Goal: Task Accomplishment & Management: Manage account settings

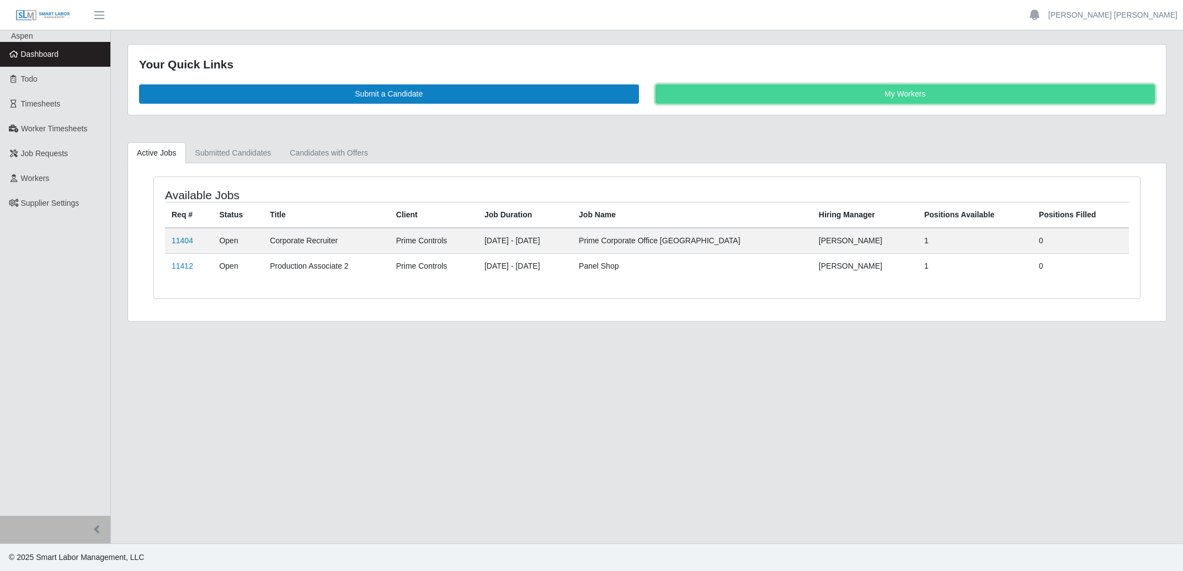
click at [846, 100] on link "My Workers" at bounding box center [905, 93] width 500 height 19
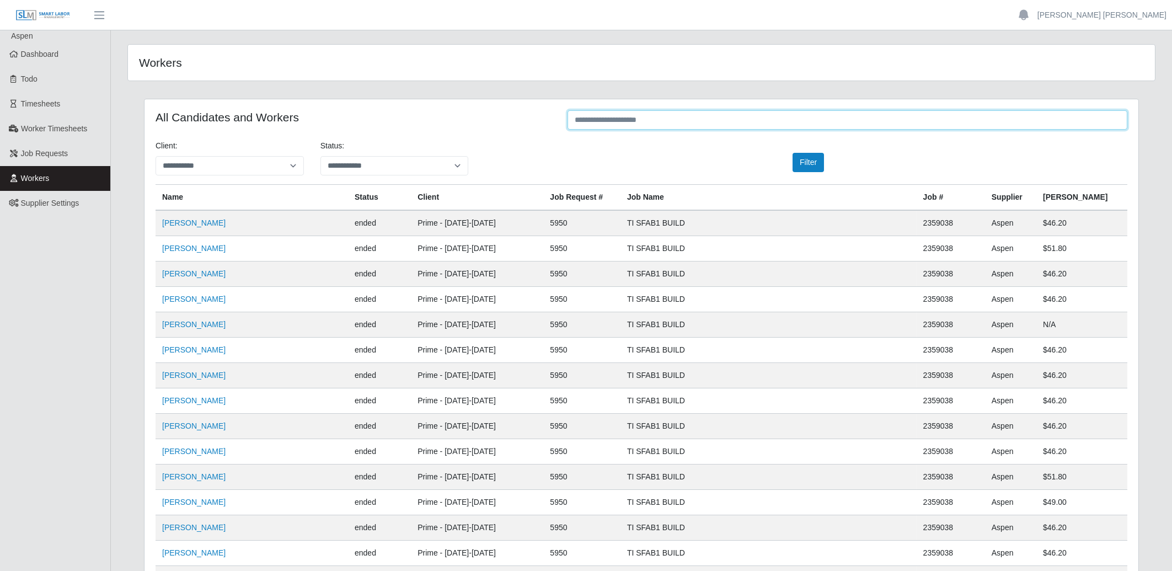
click at [650, 121] on input "text" at bounding box center [848, 119] width 560 height 19
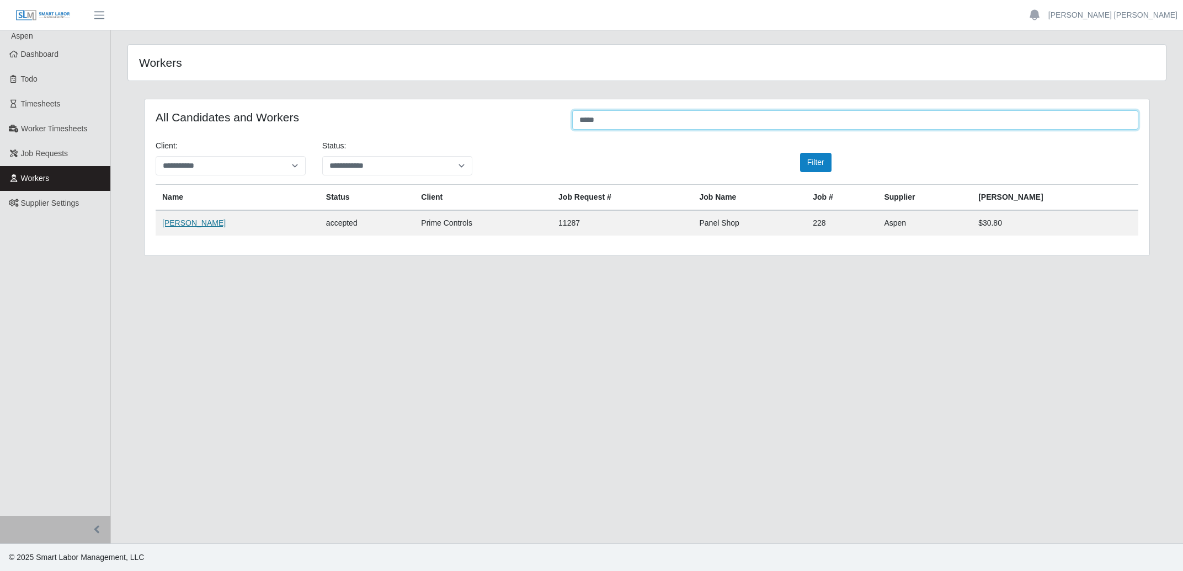
type input "*****"
click at [189, 222] on link "Paige Matlack" at bounding box center [193, 222] width 63 height 9
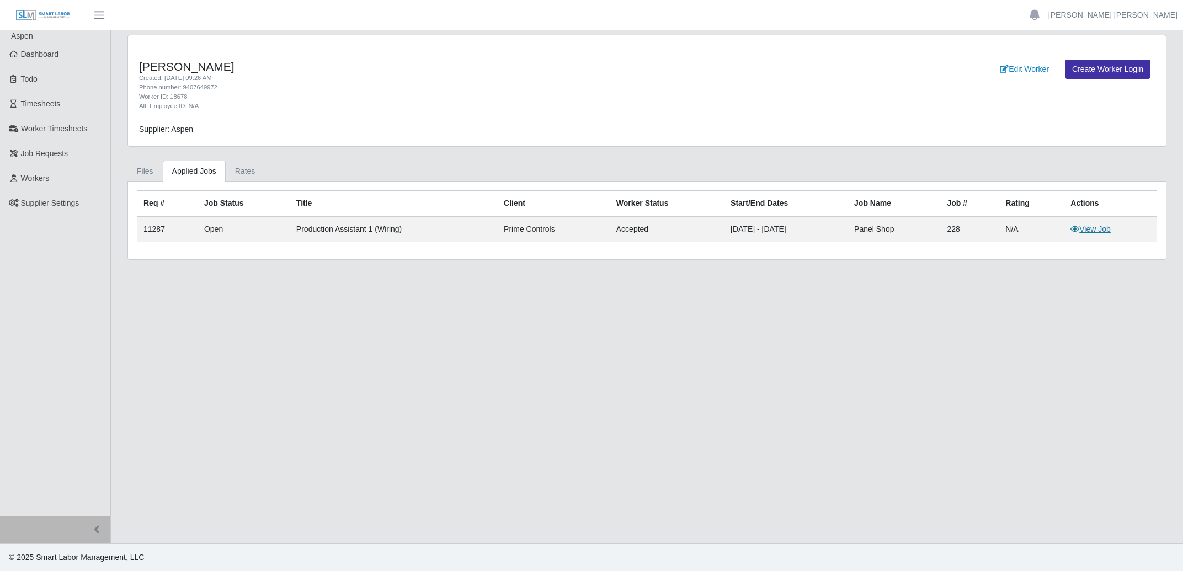
click at [1095, 230] on link "View Job" at bounding box center [1090, 229] width 40 height 9
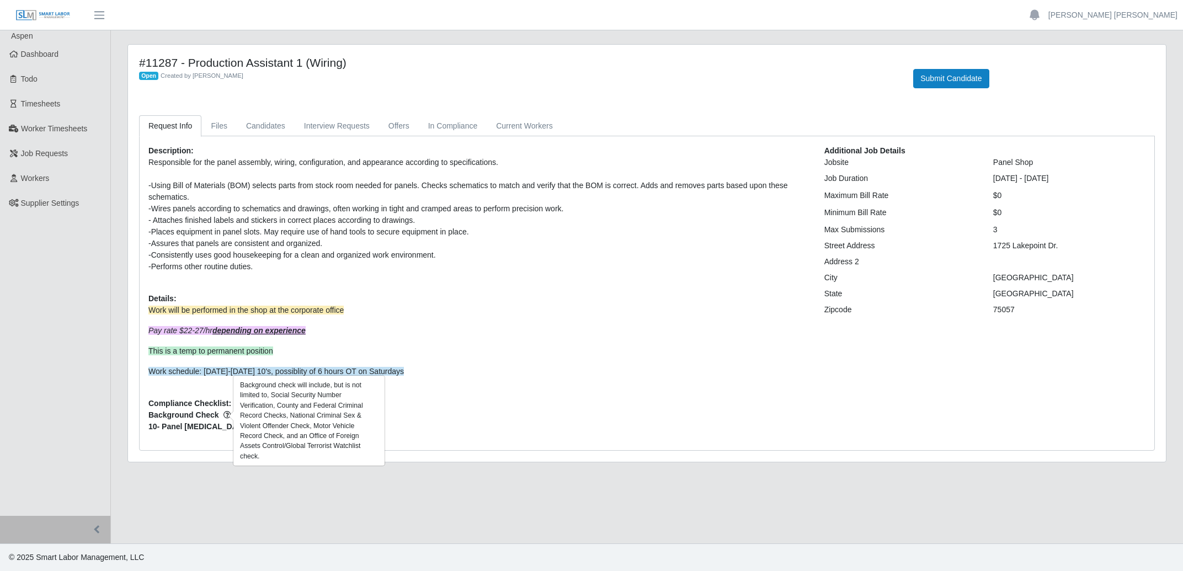
click at [223, 416] on icon "button" at bounding box center [227, 415] width 8 height 8
click at [227, 416] on icon "button" at bounding box center [227, 415] width 8 height 8
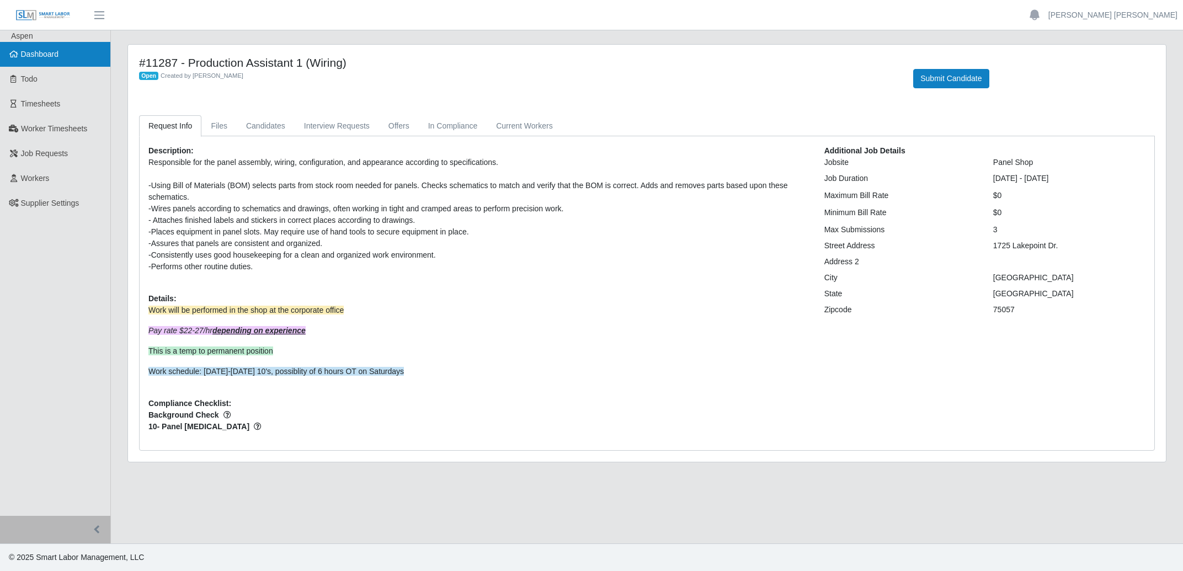
click at [58, 57] on link "Dashboard" at bounding box center [55, 54] width 110 height 25
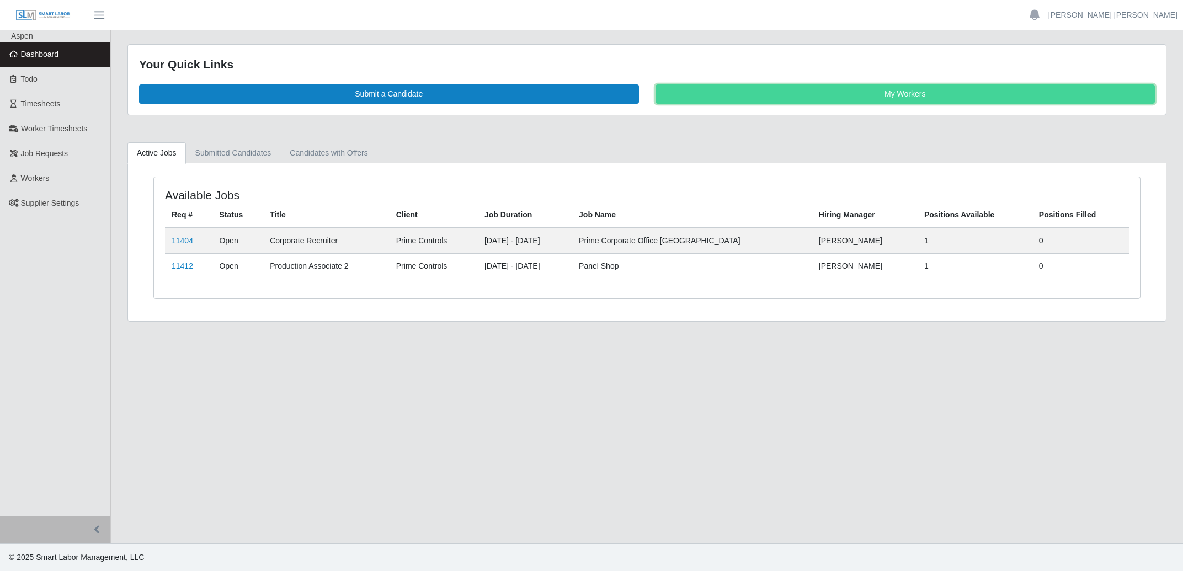
click at [972, 98] on link "My Workers" at bounding box center [905, 93] width 500 height 19
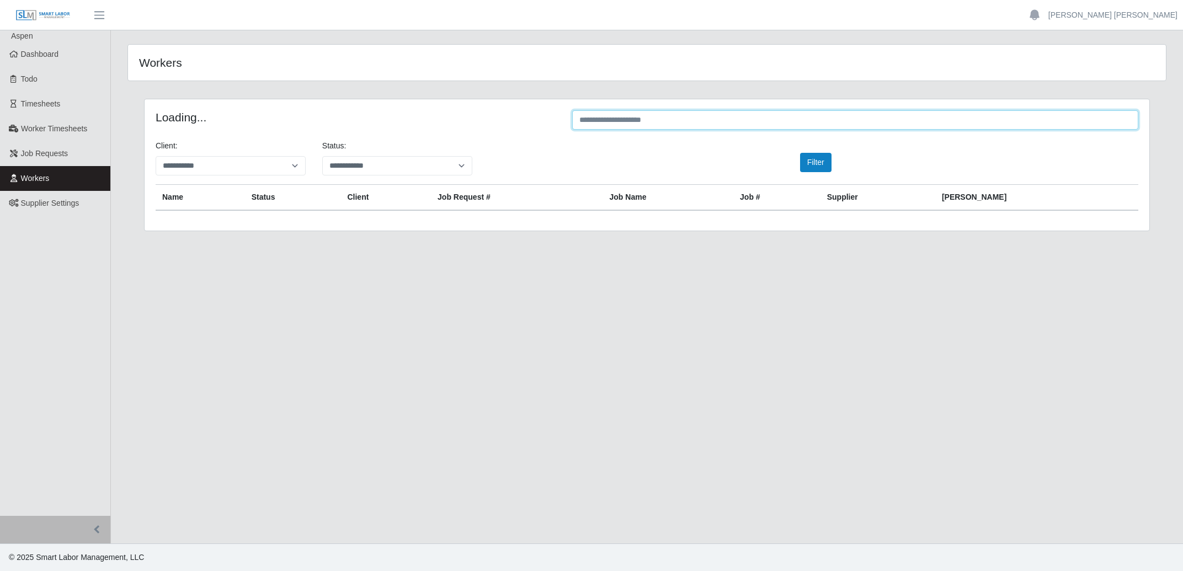
click at [711, 121] on input "text" at bounding box center [855, 119] width 566 height 19
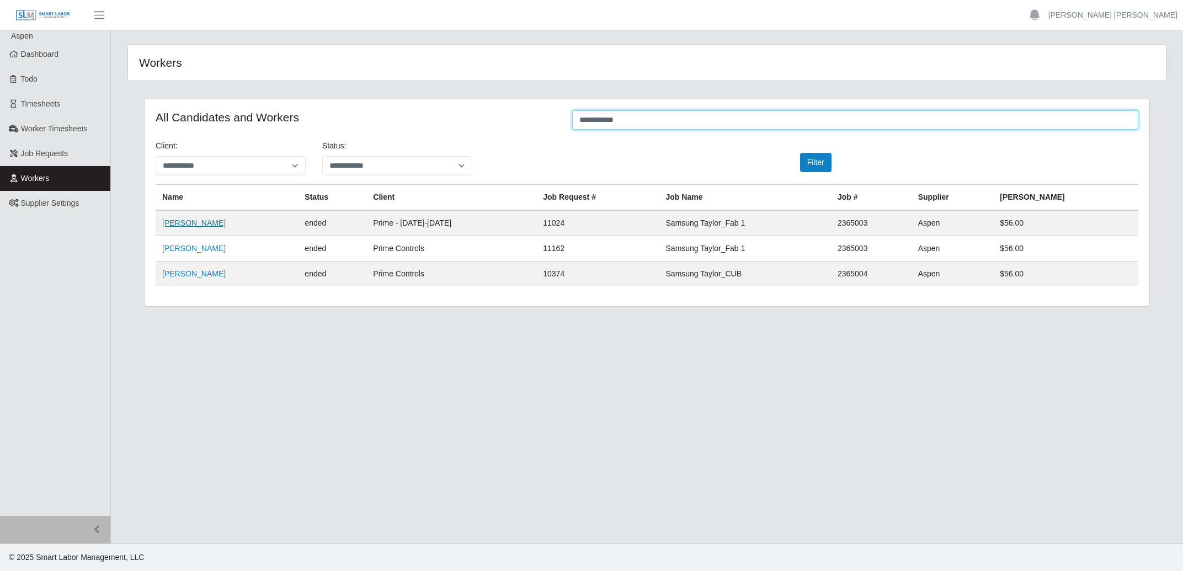
type input "**********"
click at [207, 224] on link "Cesar Martinez" at bounding box center [193, 222] width 63 height 9
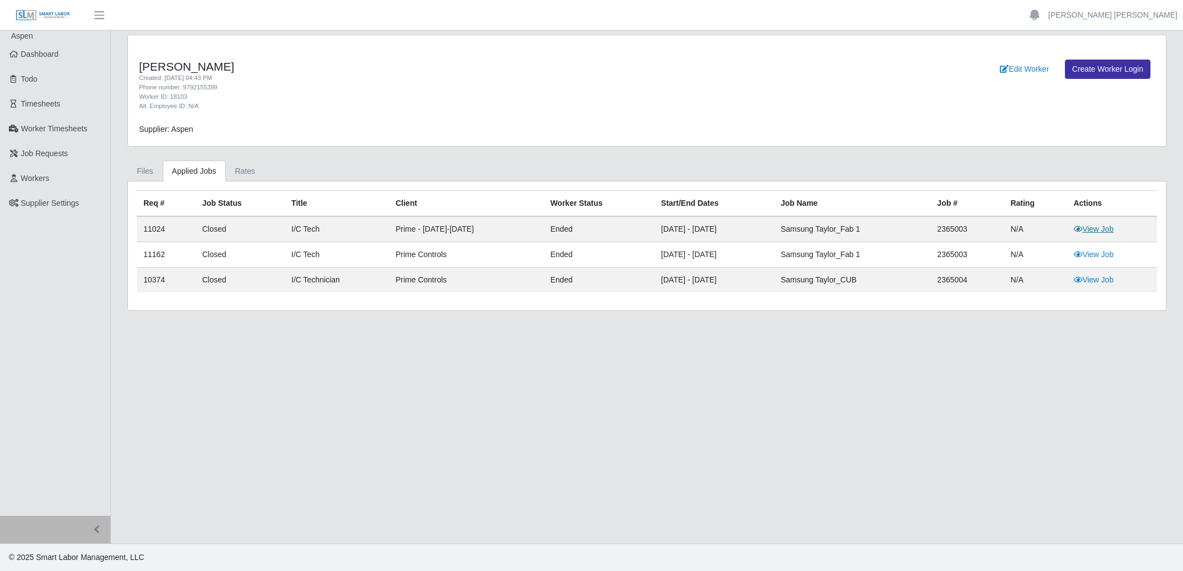
click at [1107, 226] on link "View Job" at bounding box center [1093, 229] width 40 height 9
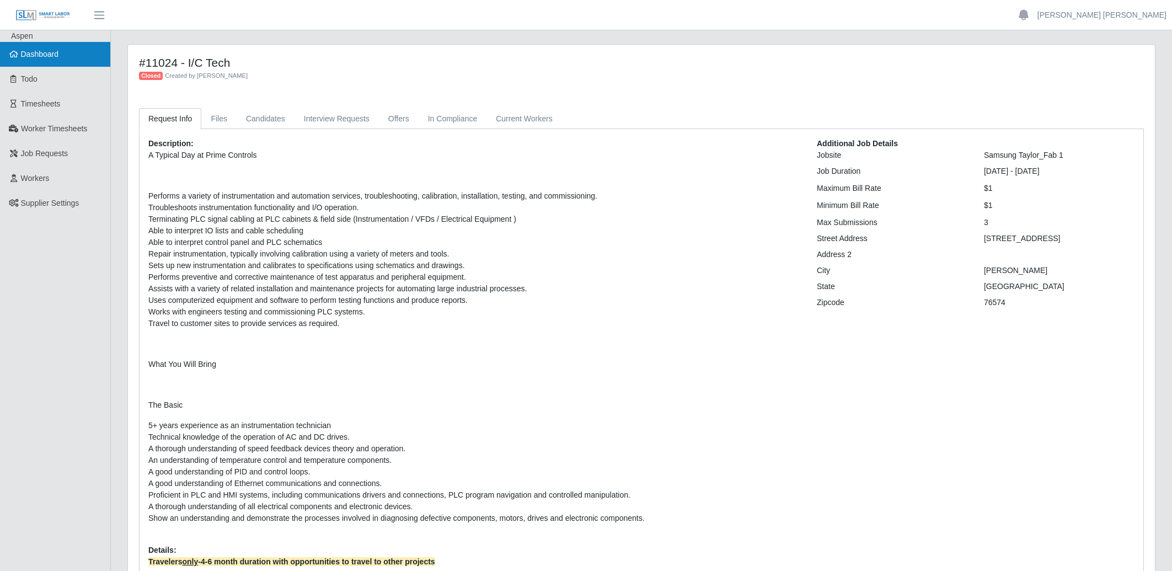
drag, startPoint x: 48, startPoint y: 57, endPoint x: 92, endPoint y: 57, distance: 43.6
click at [54, 57] on span "Dashboard" at bounding box center [40, 54] width 38 height 9
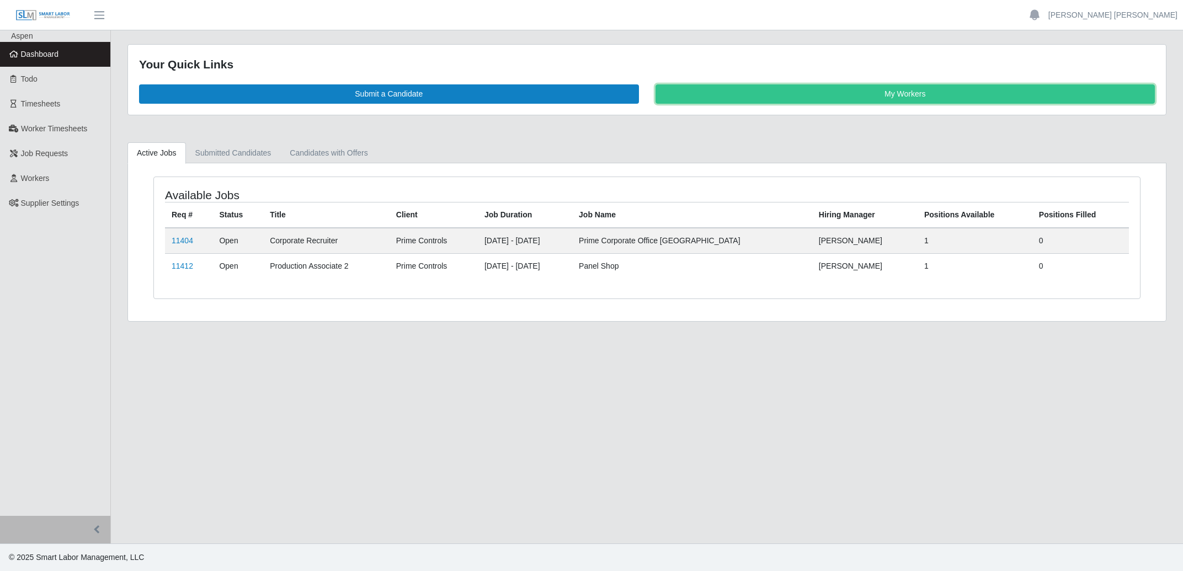
click at [724, 100] on link "My Workers" at bounding box center [905, 93] width 500 height 19
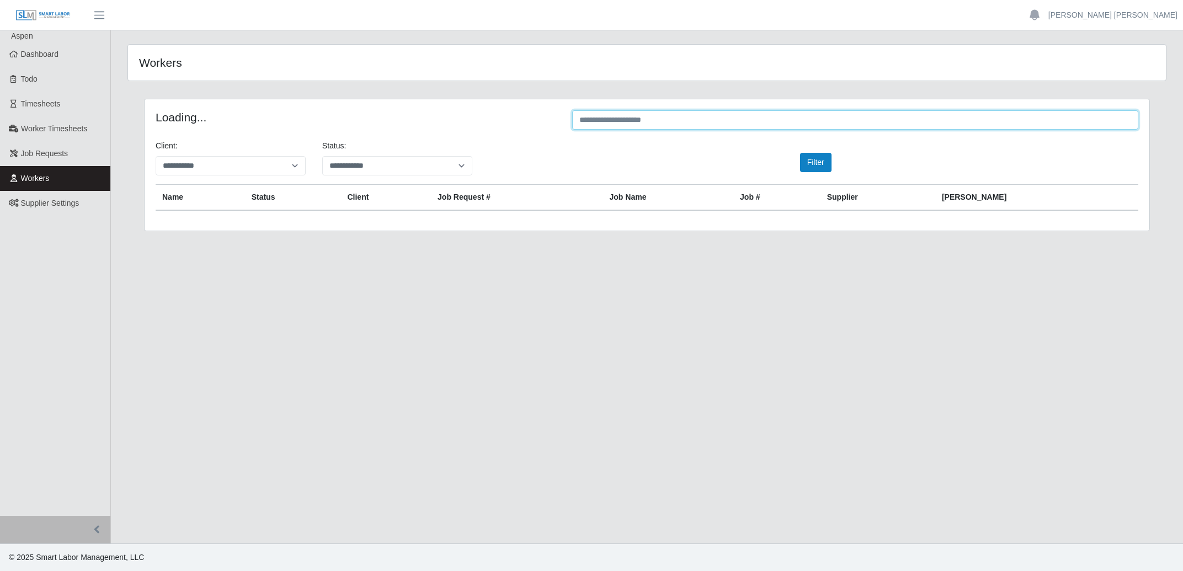
click at [709, 126] on input "text" at bounding box center [855, 119] width 566 height 19
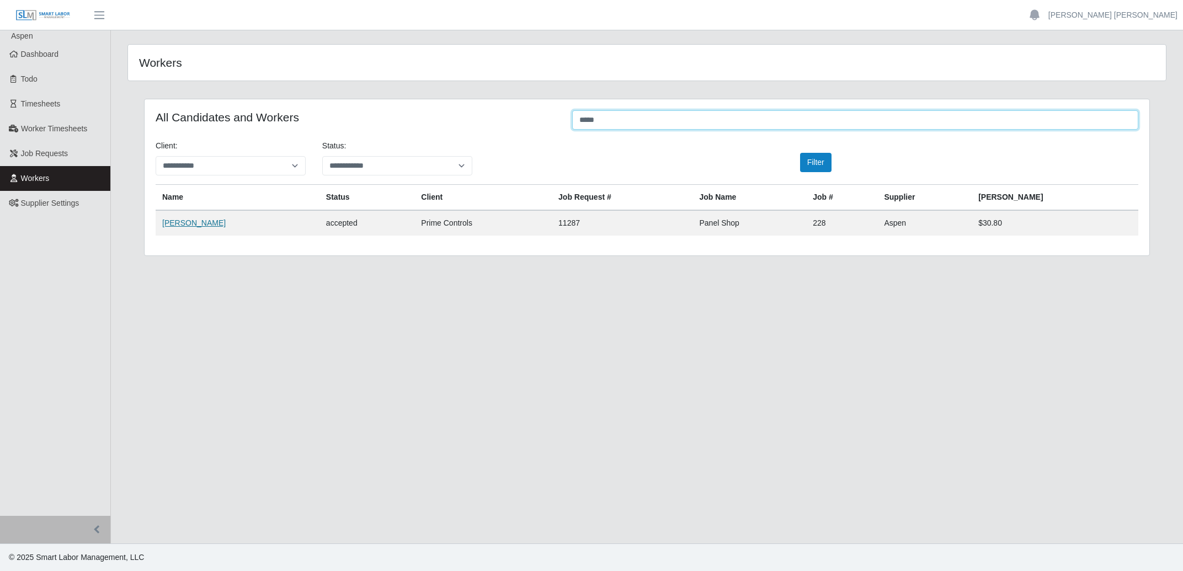
type input "*****"
click at [200, 222] on link "Paige Matlack" at bounding box center [193, 222] width 63 height 9
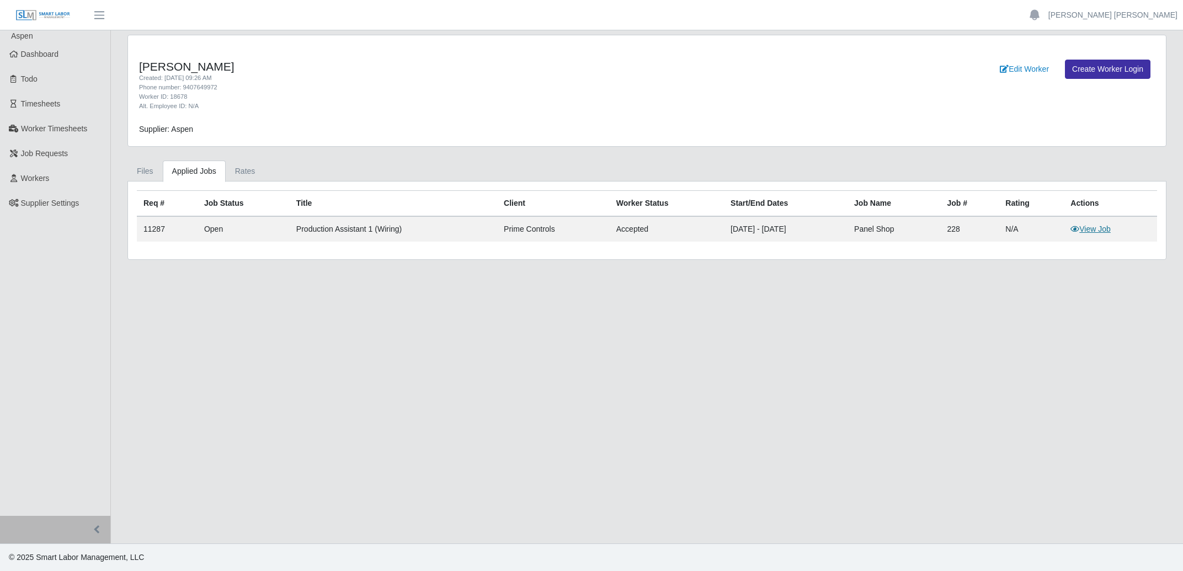
click at [1104, 233] on link "View Job" at bounding box center [1090, 229] width 40 height 9
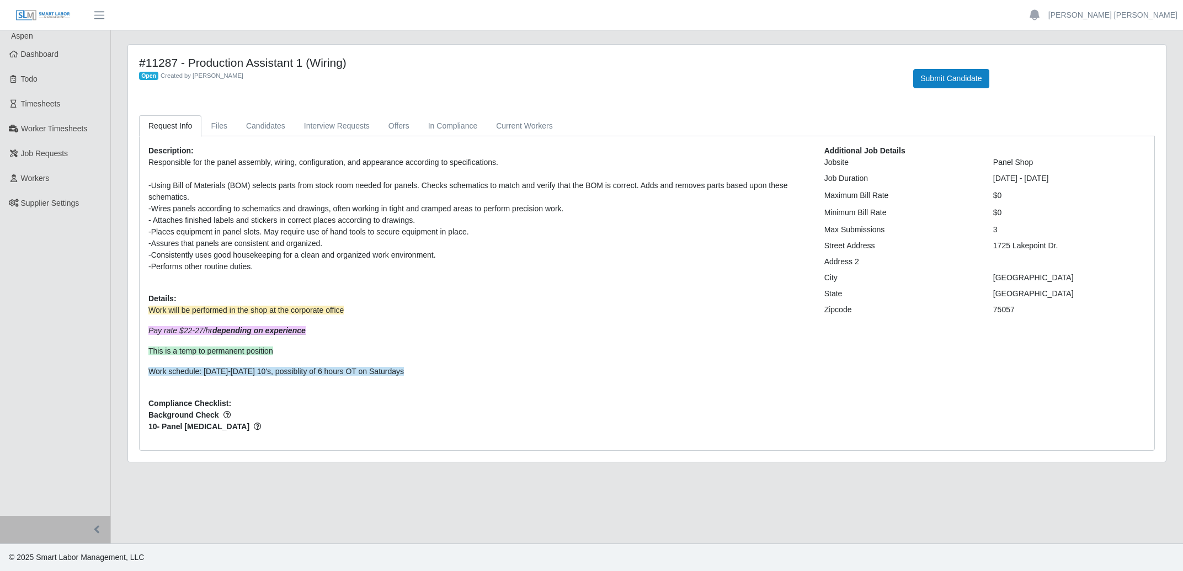
click at [360, 420] on span "Background Check" at bounding box center [477, 415] width 659 height 12
